Goal: Task Accomplishment & Management: Complete application form

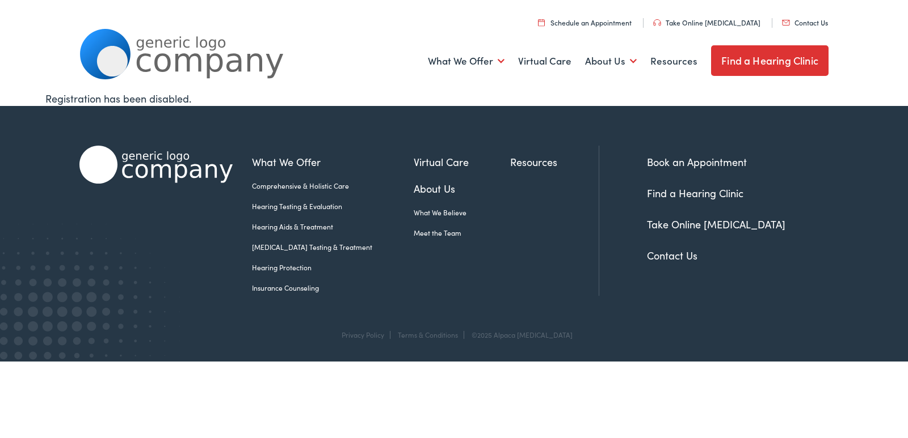
click at [782, 18] on link "Contact Us" at bounding box center [805, 23] width 46 height 10
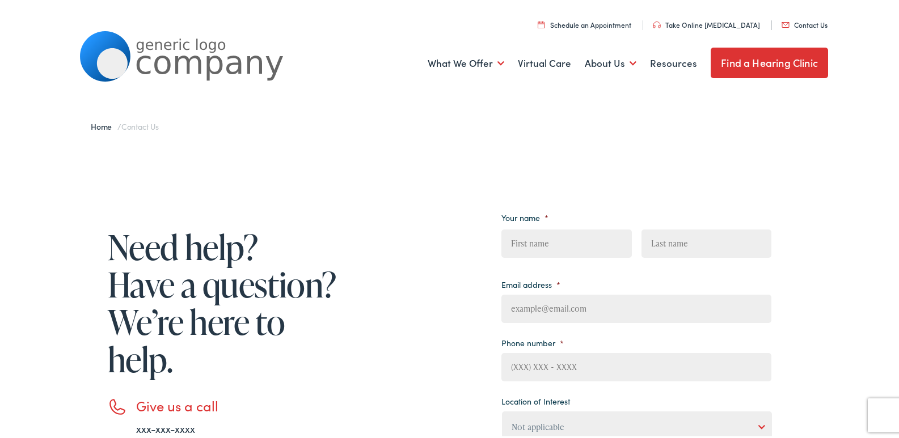
scroll to position [378, 0]
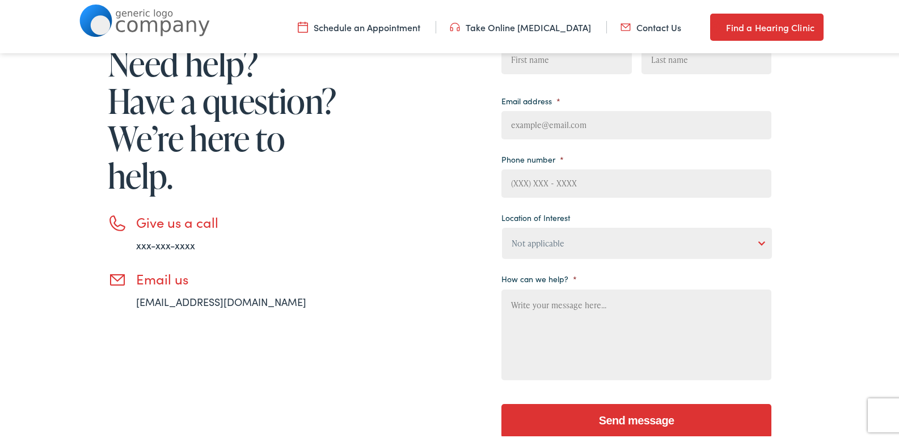
scroll to position [189, 0]
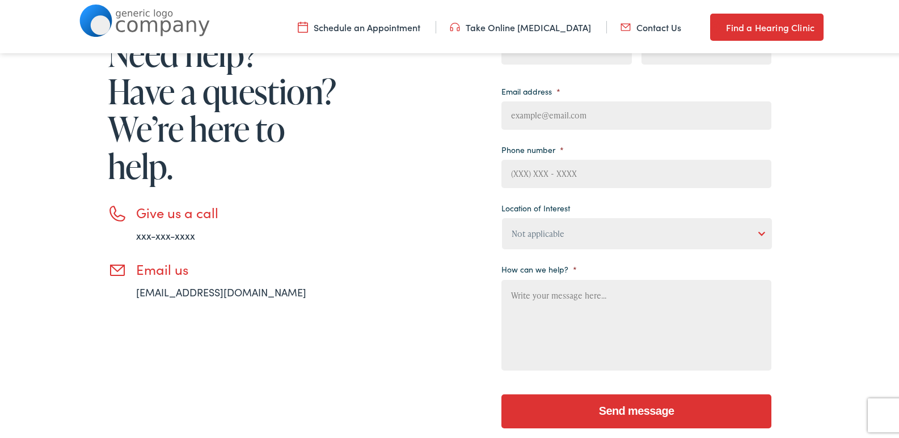
paste textarea "Wikipedia is considered to be the World’s most significant tool for reference m…"
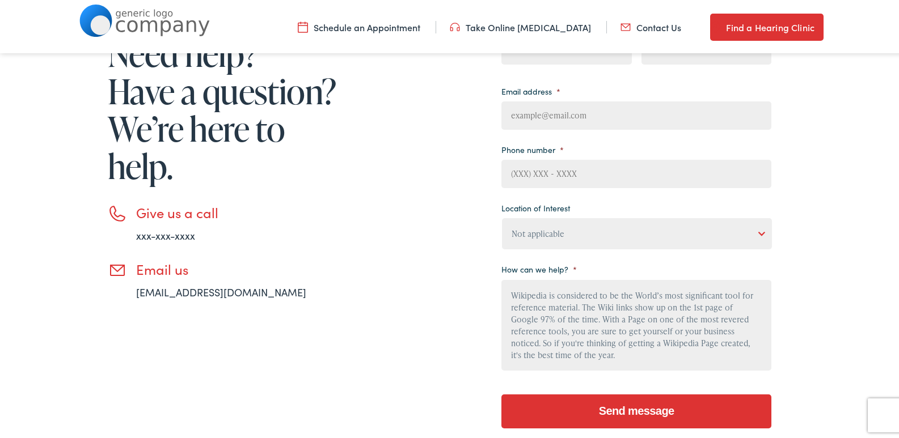
click at [617, 328] on textarea "Wikipedia is considered to be the World’s most significant tool for reference m…" at bounding box center [636, 323] width 270 height 91
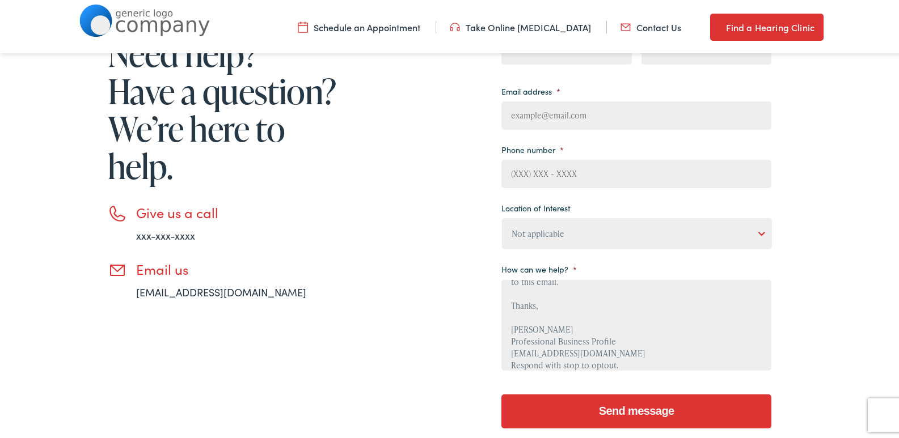
type textarea "Wikipedia is considered to be the World’s most significant tool for reference m…"
click at [558, 184] on input "Phone number *" at bounding box center [636, 172] width 270 height 28
type input "8149805065"
type input "Helena"
type input "Magallanes"
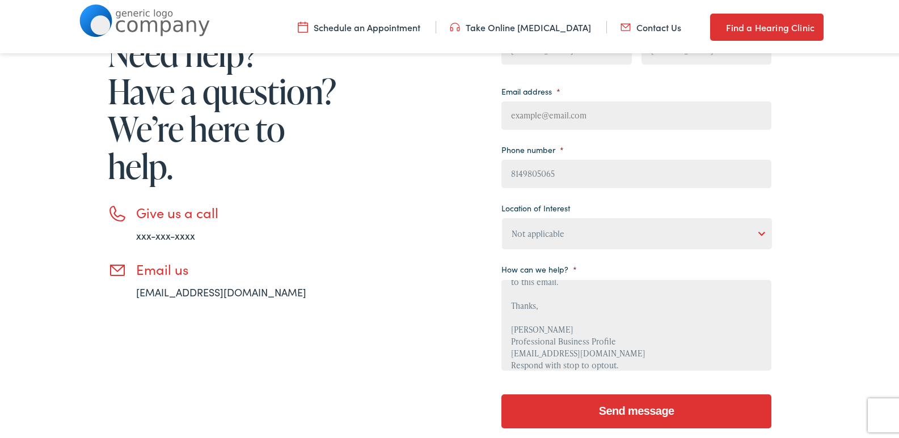
type input "HelenaM@Professionalbusinessprofiles.com"
click at [567, 230] on select "Not applicable Estes Audiology, Seguin Estes Audiology, San Antonio Estes Audio…" at bounding box center [637, 231] width 270 height 31
select select "Estes Audiology, New Braunfels"
click at [502, 216] on select "Not applicable Estes Audiology, Seguin Estes Audiology, San Antonio Estes Audio…" at bounding box center [637, 231] width 270 height 31
